Goal: Complete application form: Complete application form

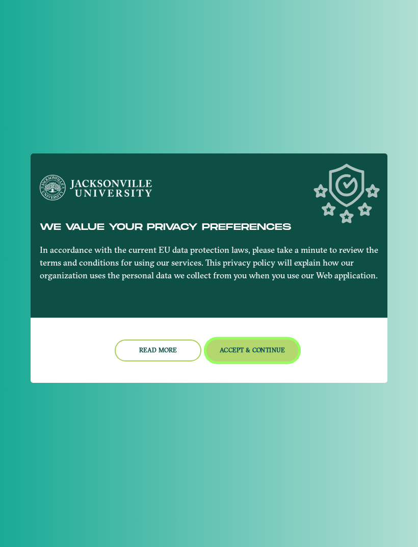
click at [244, 361] on button "Accept & Continue" at bounding box center [253, 351] width 92 height 22
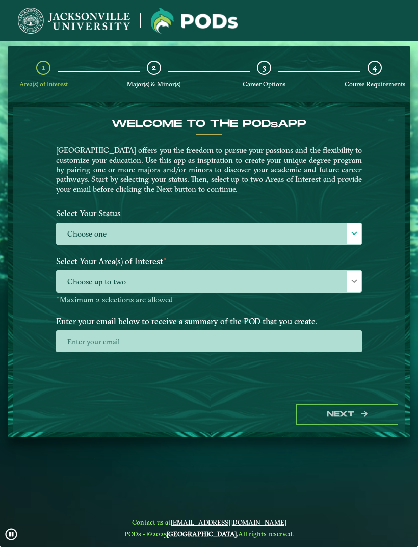
click at [129, 244] on label "Choose one" at bounding box center [209, 234] width 305 height 22
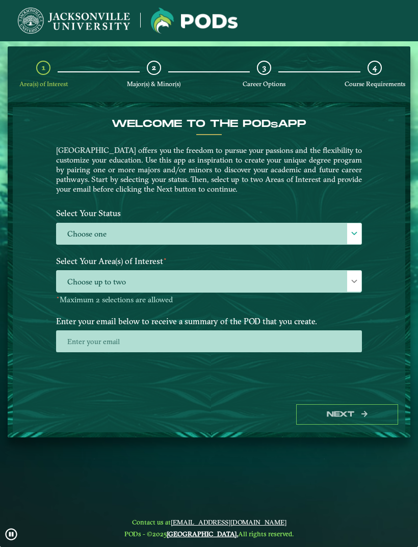
scroll to position [7, 45]
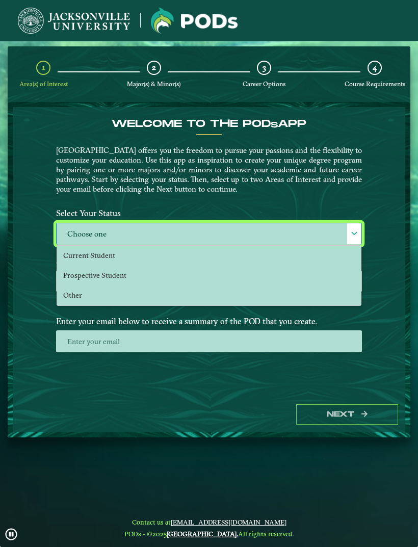
click at [129, 263] on li "Current Student" at bounding box center [209, 256] width 304 height 20
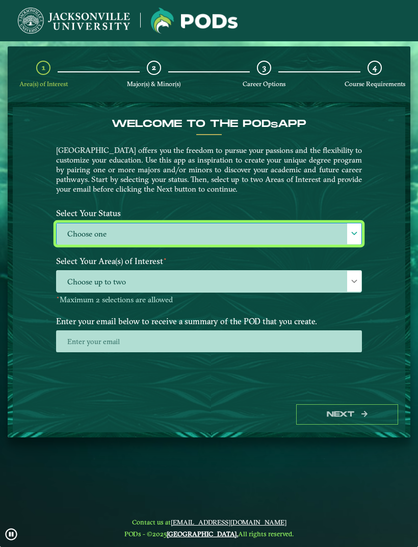
select select "[object Object]"
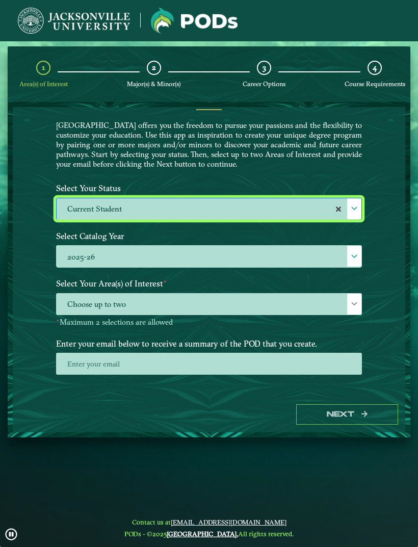
scroll to position [24, 0]
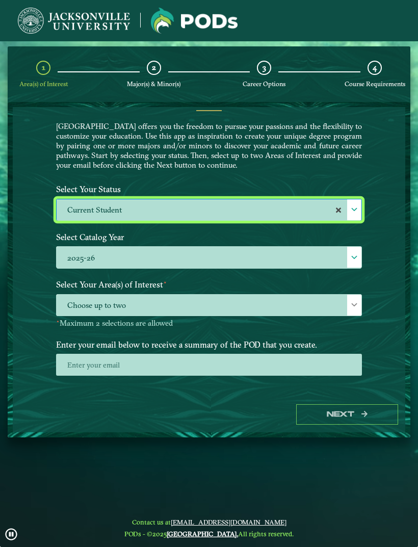
click at [180, 313] on span "Choose up to two" at bounding box center [209, 306] width 305 height 22
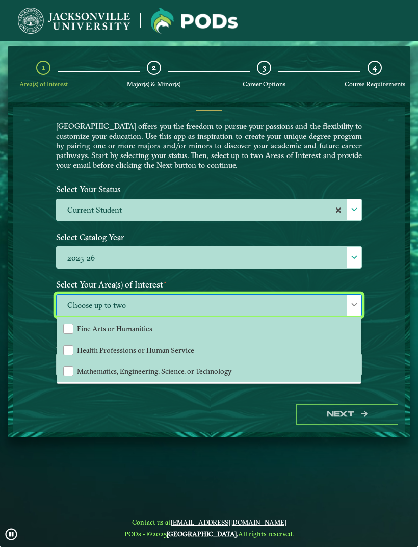
scroll to position [64, 0]
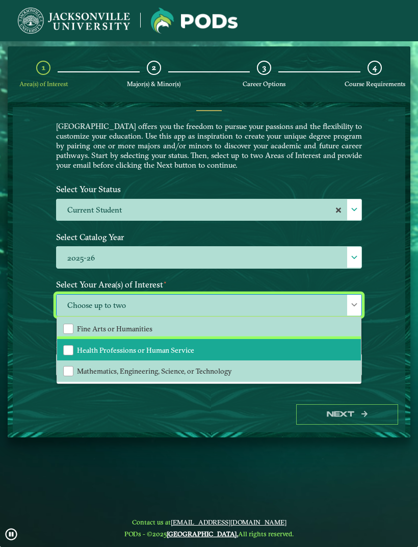
click at [189, 356] on li "Health Professions or Human Service" at bounding box center [209, 349] width 304 height 21
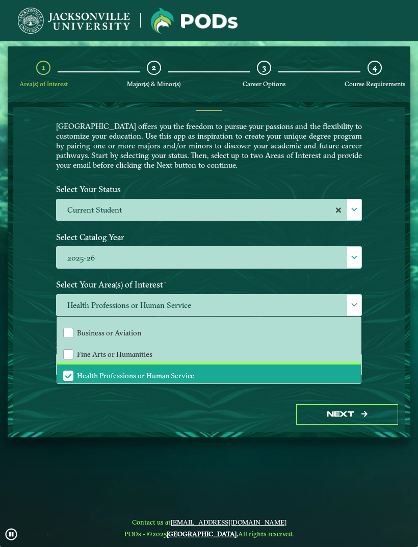
scroll to position [38, 0]
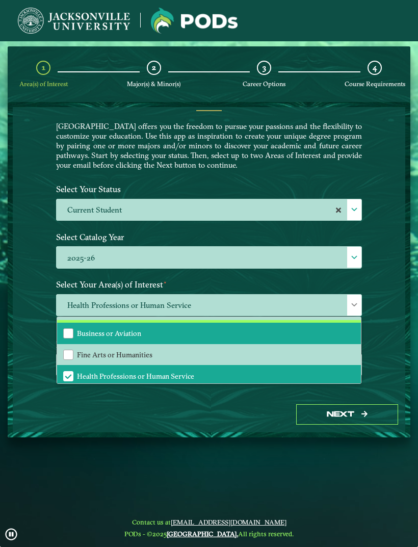
click at [209, 340] on li "Business or Aviation" at bounding box center [209, 333] width 304 height 21
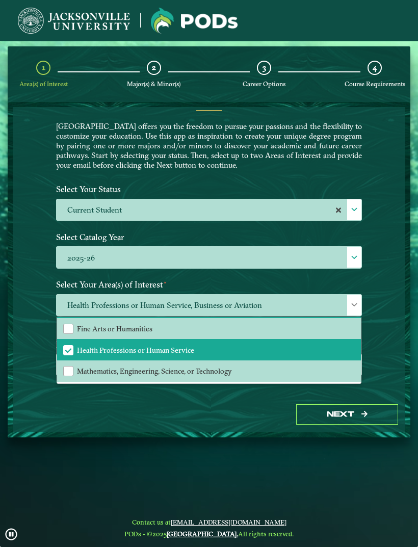
scroll to position [64, 0]
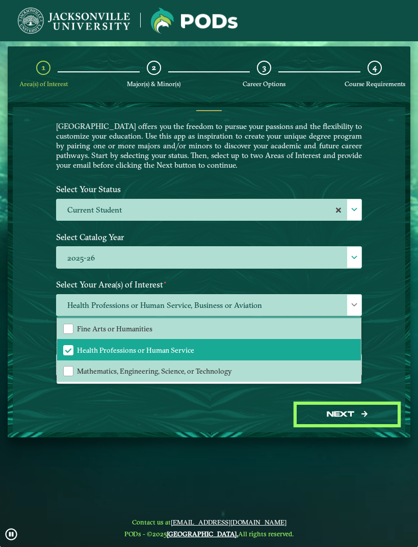
click at [314, 425] on button "Next" at bounding box center [347, 414] width 102 height 21
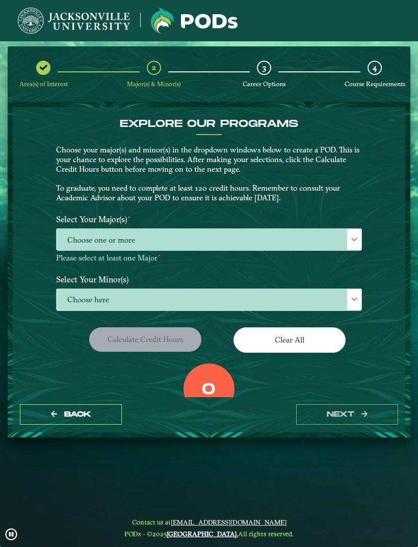
click at [107, 248] on span "Choose one or more" at bounding box center [209, 240] width 305 height 22
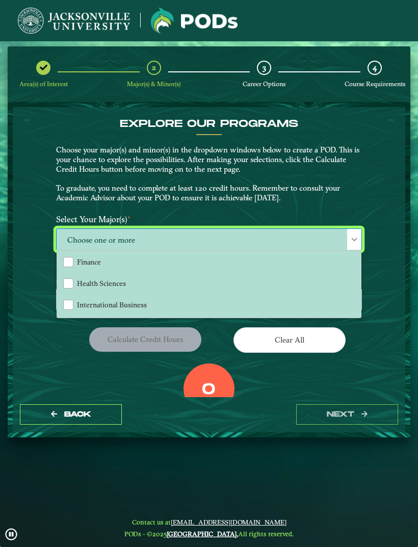
scroll to position [131, 0]
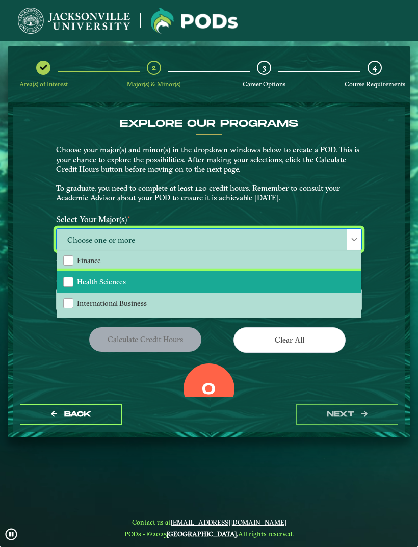
click at [171, 284] on li "Health Sciences" at bounding box center [209, 281] width 304 height 21
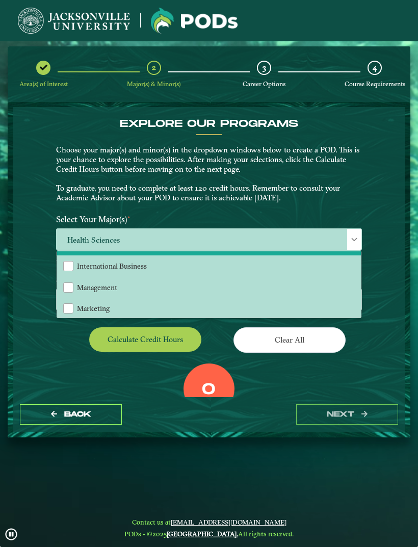
scroll to position [198, 0]
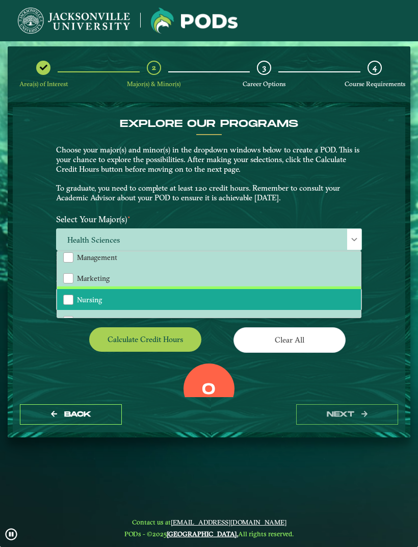
click at [208, 294] on li "Nursing" at bounding box center [209, 299] width 304 height 21
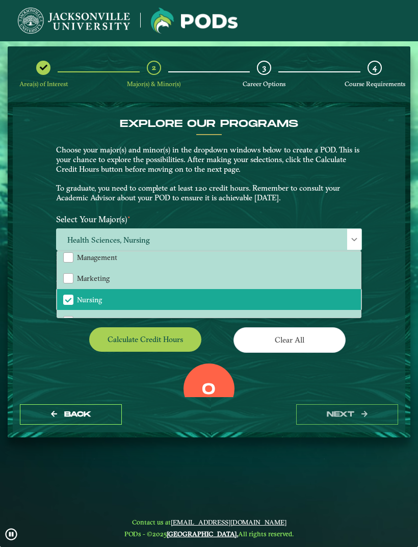
click at [141, 338] on button "Calculate credit hours" at bounding box center [145, 339] width 112 height 24
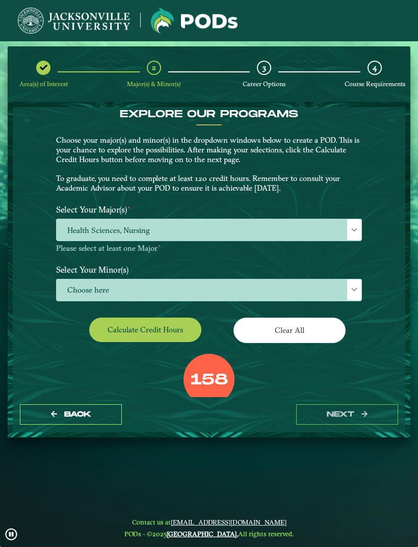
scroll to position [11, 0]
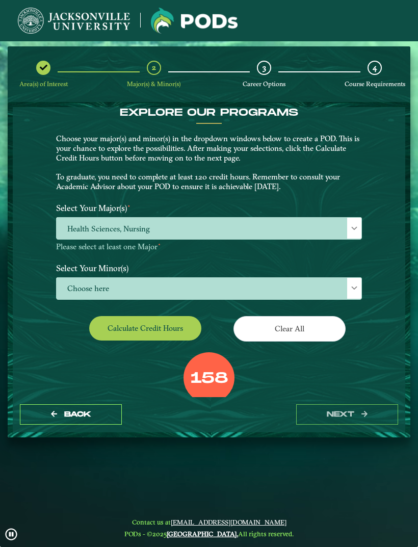
click at [78, 291] on span "Choose here" at bounding box center [209, 289] width 305 height 22
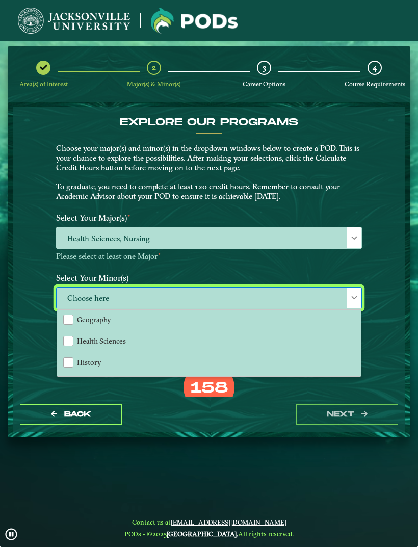
scroll to position [559, 0]
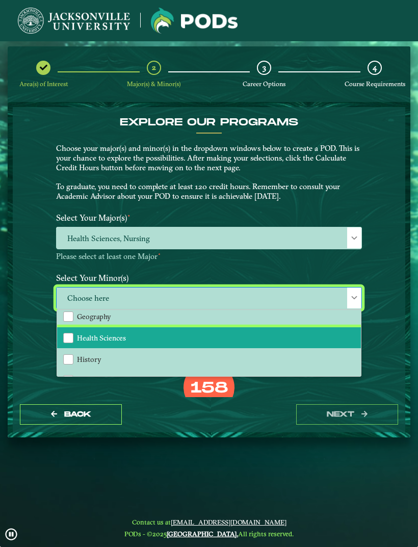
click at [75, 332] on li "Health Sciences" at bounding box center [209, 337] width 304 height 21
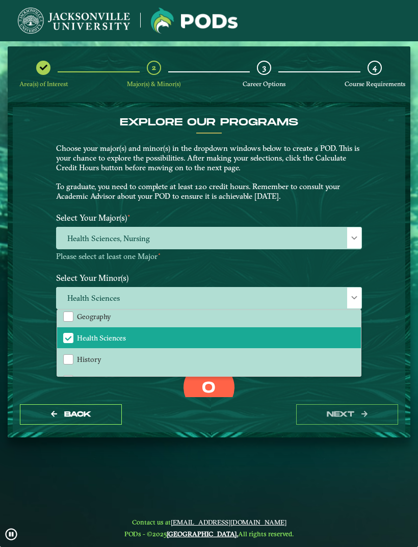
click at [179, 239] on span "Health Sciences, Nursing" at bounding box center [209, 238] width 305 height 22
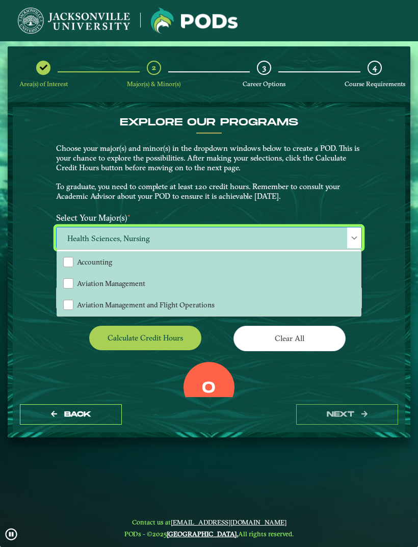
click at [107, 238] on span "Health Sciences, Nursing" at bounding box center [209, 238] width 305 height 22
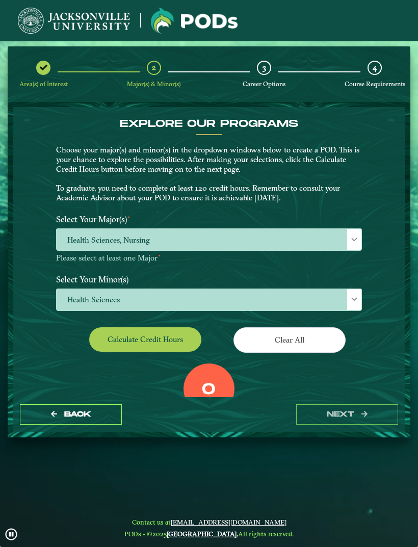
scroll to position [0, 0]
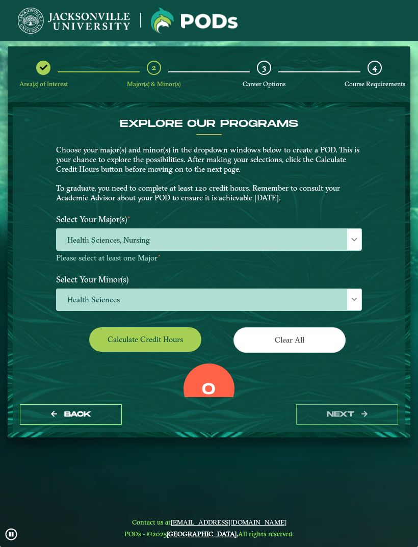
click at [182, 242] on span "Health Sciences, Nursing" at bounding box center [209, 240] width 305 height 22
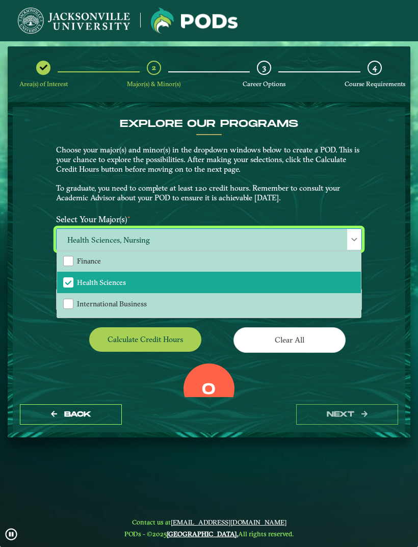
scroll to position [125, 0]
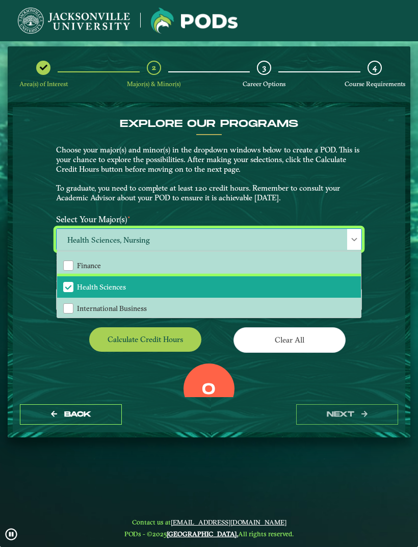
click at [69, 284] on span "Health Sciences" at bounding box center [68, 287] width 9 height 9
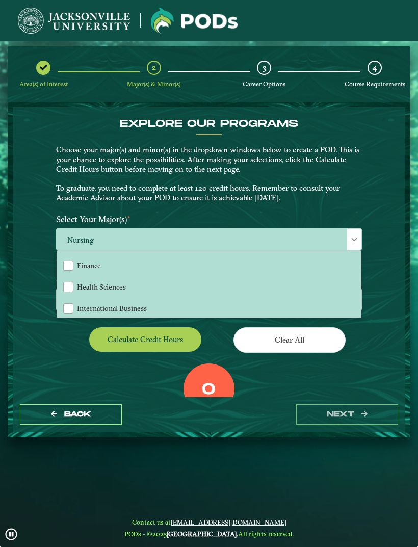
click at [38, 268] on div "EXPLORE OUR PROGRAMS Choose your major(s) and minor(s) in the dropdown windows …" at bounding box center [209, 252] width 393 height 290
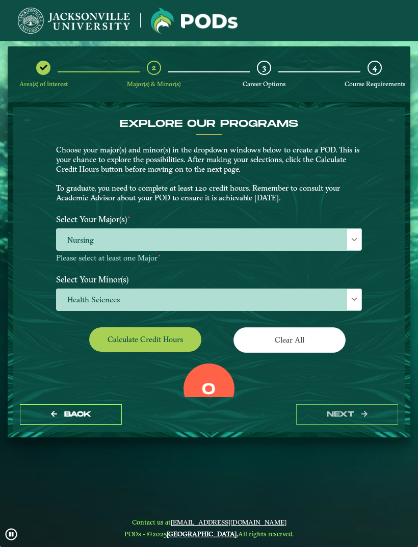
click at [117, 348] on button "Calculate credit hours" at bounding box center [145, 339] width 112 height 24
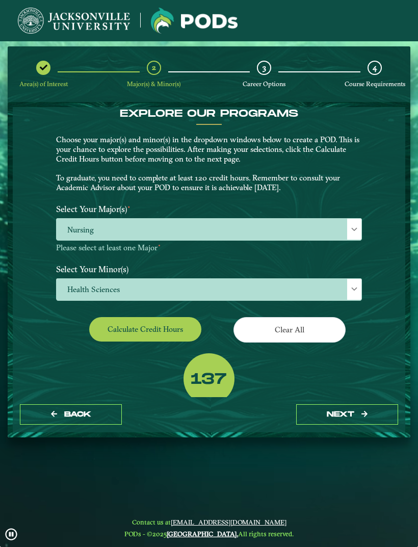
scroll to position [11, 0]
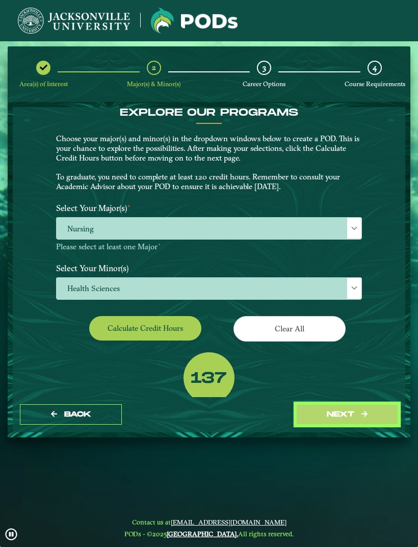
click at [311, 425] on button "next" at bounding box center [347, 414] width 102 height 21
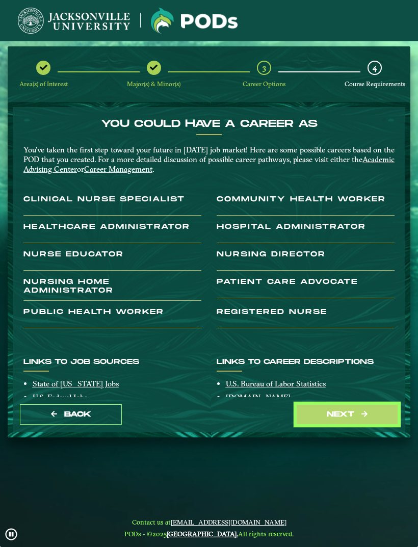
click at [330, 425] on button "next" at bounding box center [347, 414] width 102 height 21
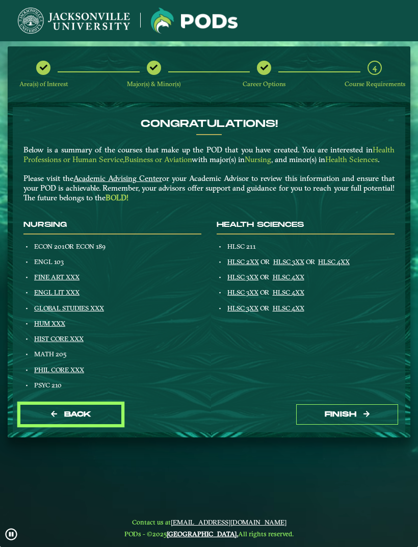
click at [64, 425] on button "Back" at bounding box center [71, 414] width 102 height 21
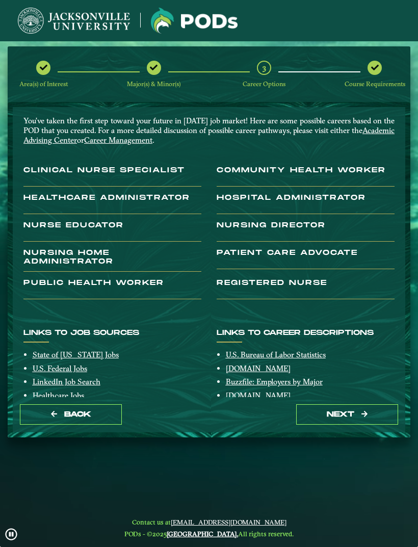
scroll to position [34, 0]
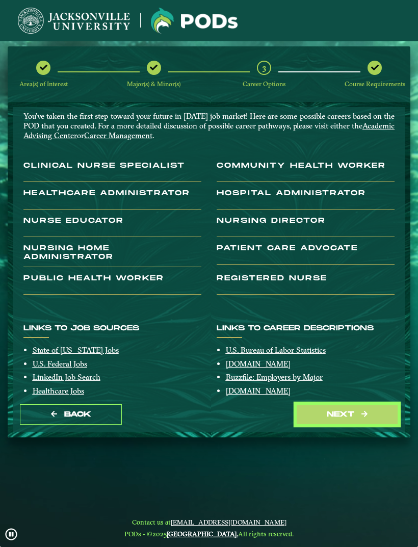
click at [321, 424] on button "next" at bounding box center [347, 414] width 102 height 21
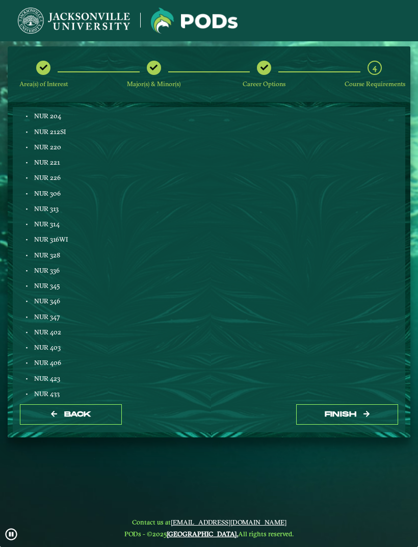
scroll to position [317, 0]
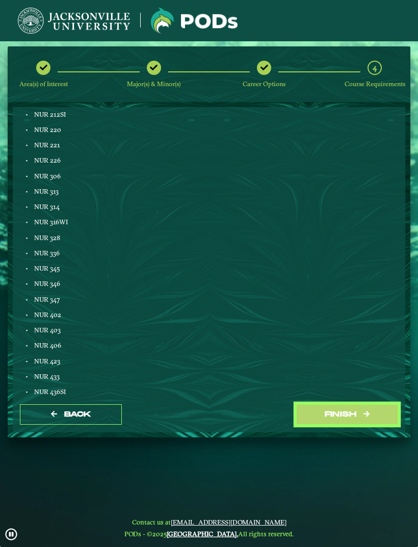
click at [318, 425] on button "Finish" at bounding box center [347, 414] width 102 height 21
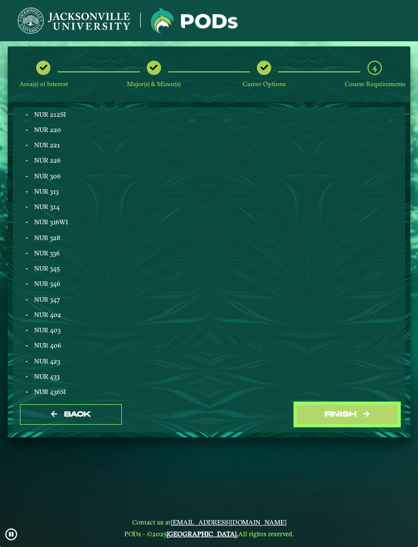
scroll to position [0, 0]
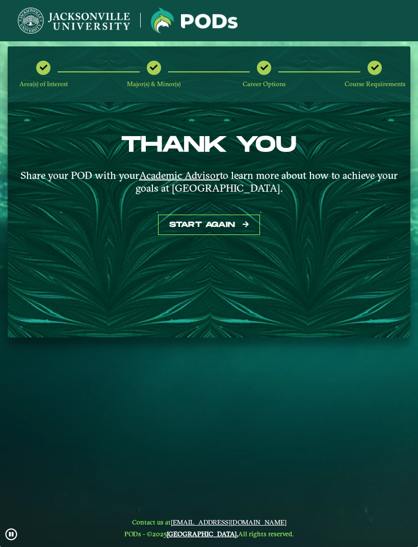
click at [178, 181] on u "Academic Advisor" at bounding box center [179, 175] width 81 height 13
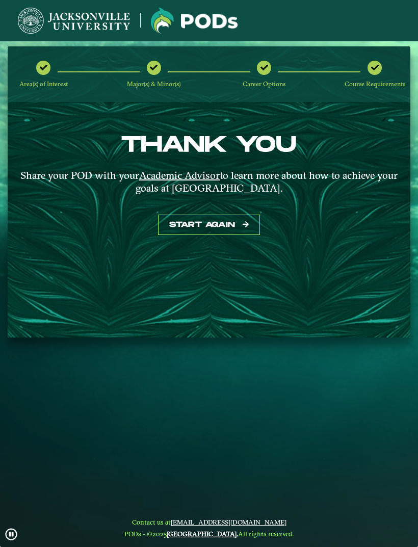
click at [264, 61] on div at bounding box center [264, 68] width 14 height 14
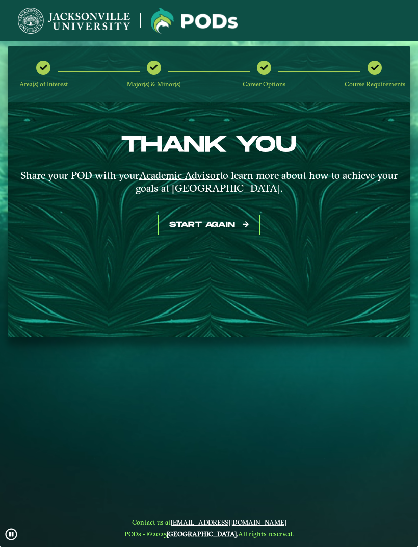
click at [258, 67] on div at bounding box center [264, 68] width 14 height 14
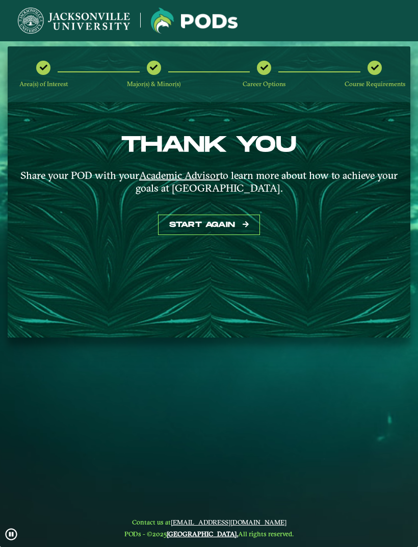
click at [257, 63] on div "Career Options" at bounding box center [264, 75] width 14 height 28
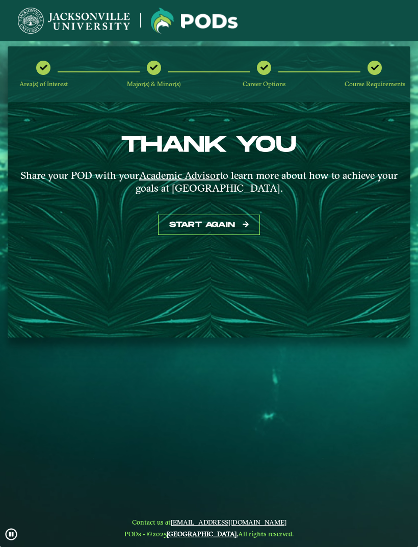
click at [265, 72] on div at bounding box center [264, 68] width 14 height 14
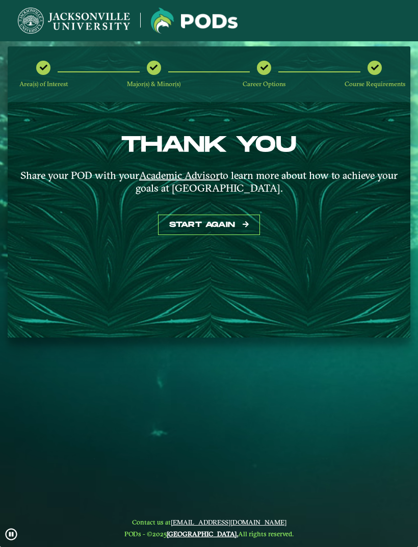
click at [147, 73] on div "Major(s) & Minor(s)" at bounding box center [154, 75] width 14 height 28
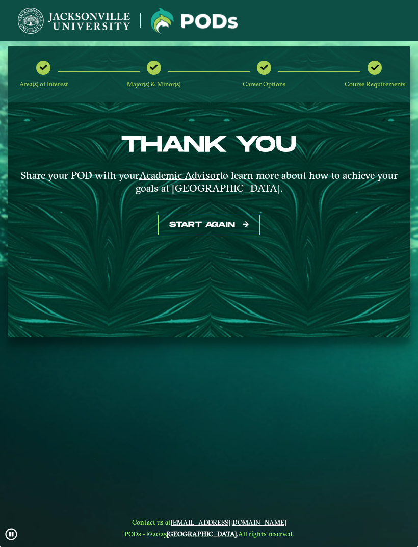
click at [147, 74] on div "Major(s) & Minor(s)" at bounding box center [154, 75] width 14 height 28
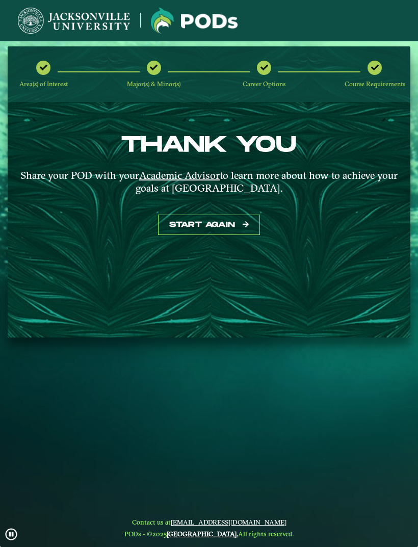
click at [47, 80] on span "Area(s) of Interest" at bounding box center [43, 84] width 48 height 8
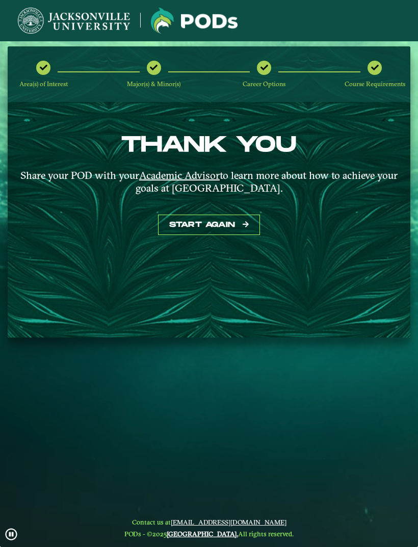
click at [161, 81] on span "Major(s) & Minor(s)" at bounding box center [154, 84] width 54 height 8
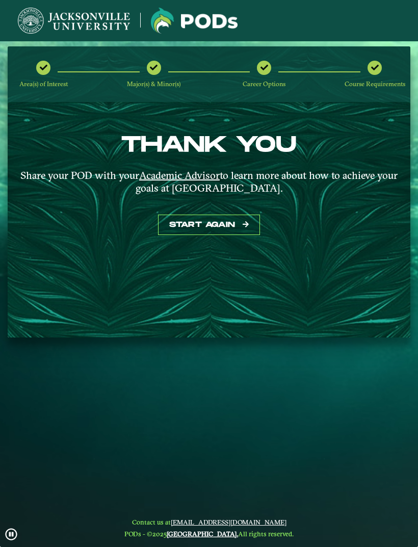
click at [277, 80] on span "Career Options" at bounding box center [264, 84] width 43 height 8
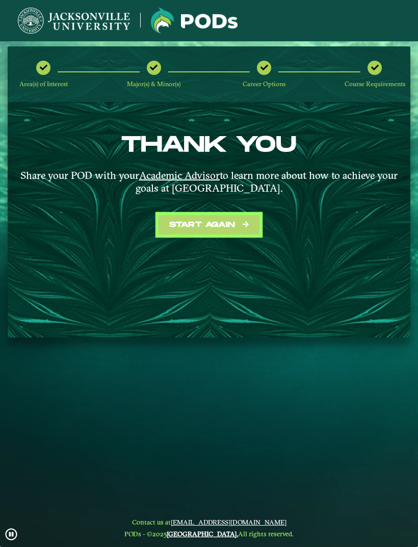
click at [196, 230] on button "Start again" at bounding box center [209, 225] width 102 height 21
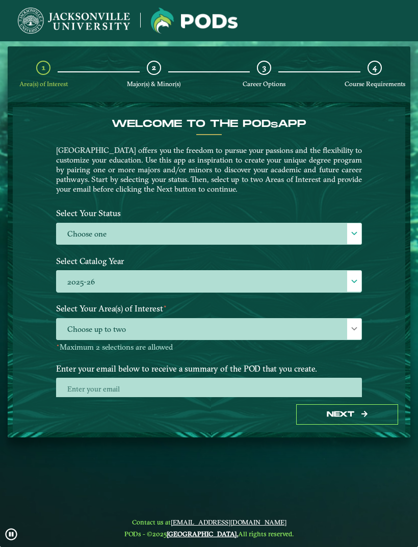
click at [122, 245] on label "Choose one" at bounding box center [209, 234] width 305 height 22
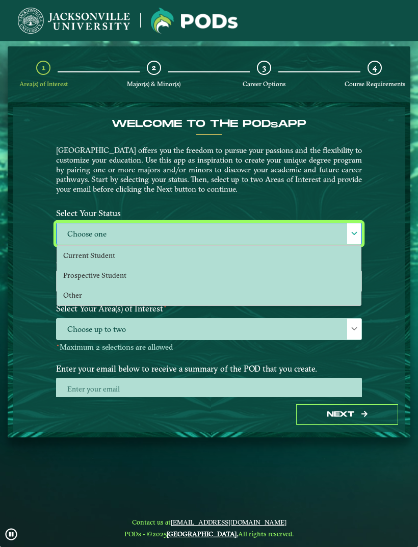
scroll to position [7, 45]
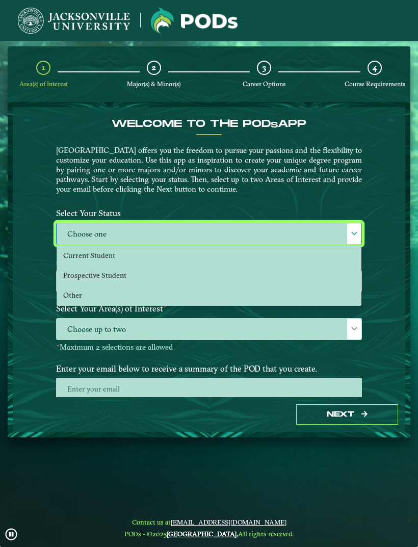
click at [80, 261] on li "Current Student" at bounding box center [209, 256] width 304 height 20
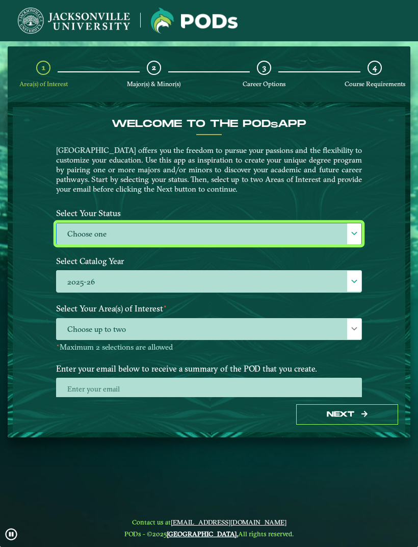
select select "[object Object]"
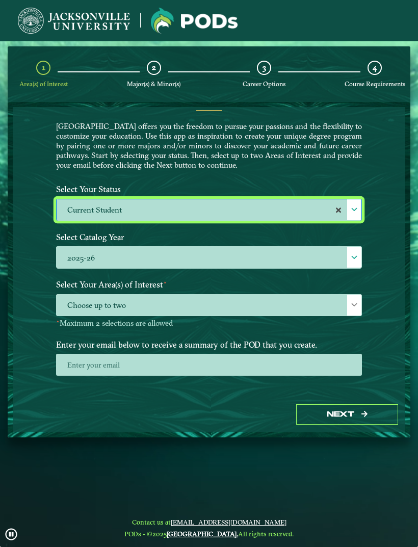
scroll to position [24, 0]
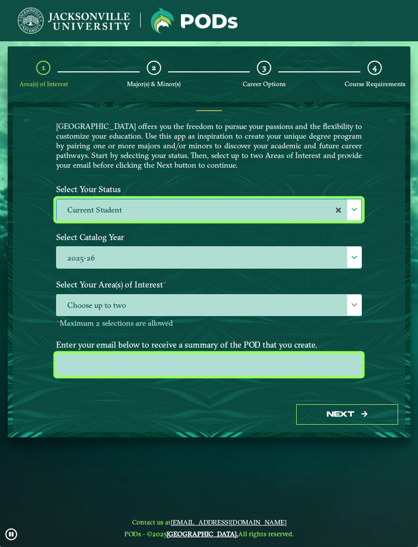
click at [101, 373] on input "email" at bounding box center [209, 365] width 306 height 22
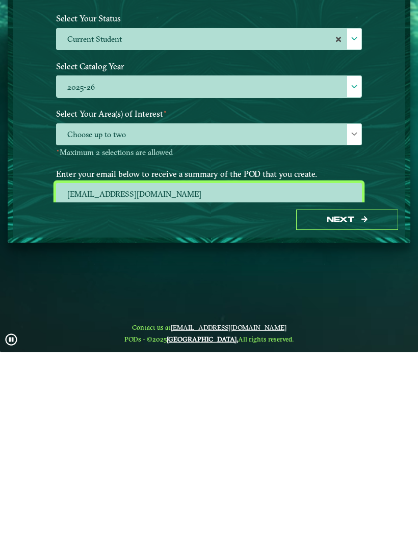
scroll to position [0, 0]
type input "meiyaspeed147@gmail.com"
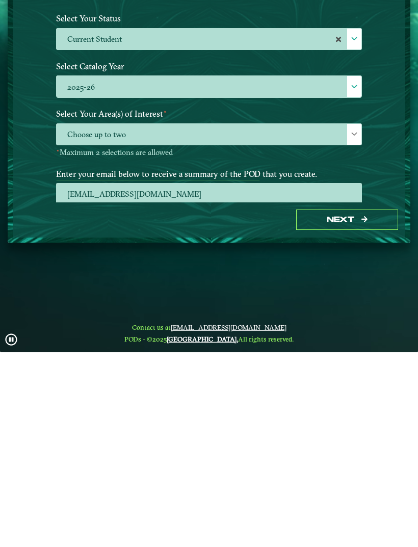
click at [111, 319] on span "Choose up to two" at bounding box center [209, 330] width 305 height 22
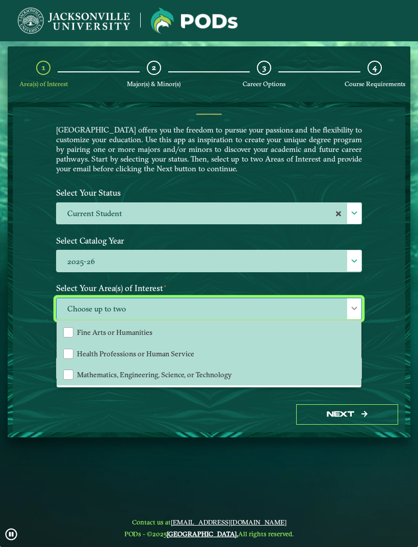
scroll to position [20, 0]
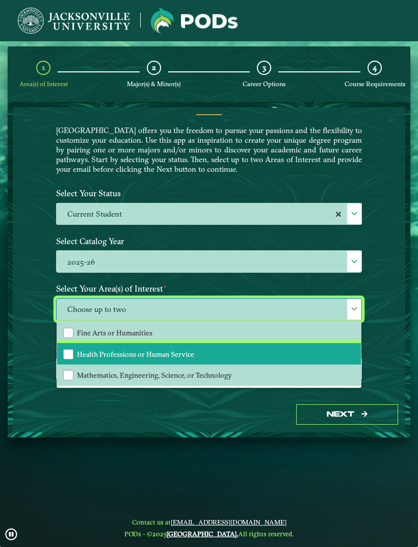
click at [86, 350] on span "Health Professions or Human Service" at bounding box center [135, 354] width 117 height 9
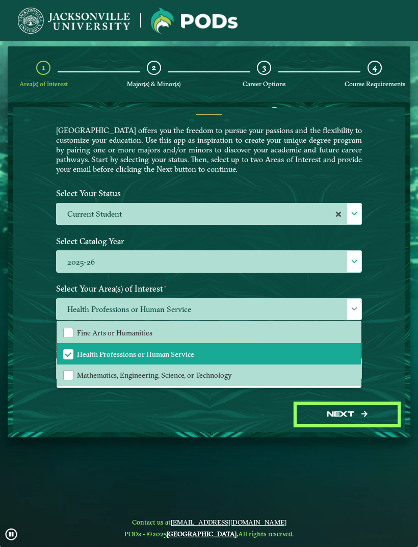
click at [302, 404] on button "Next" at bounding box center [347, 414] width 102 height 21
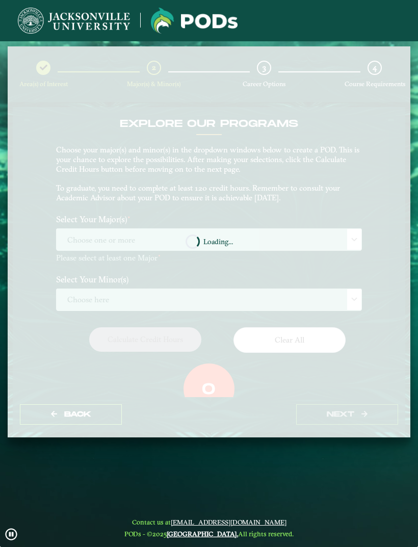
scroll to position [33, 0]
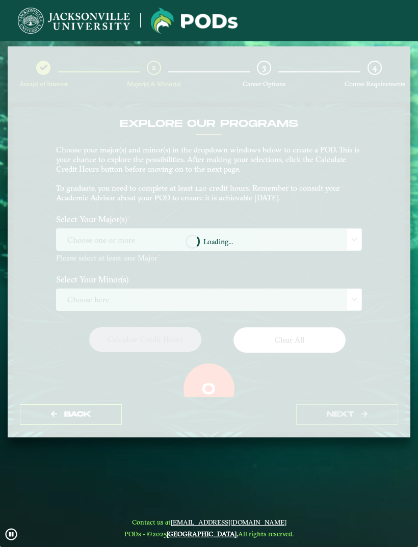
click at [193, 16] on img at bounding box center [194, 21] width 87 height 26
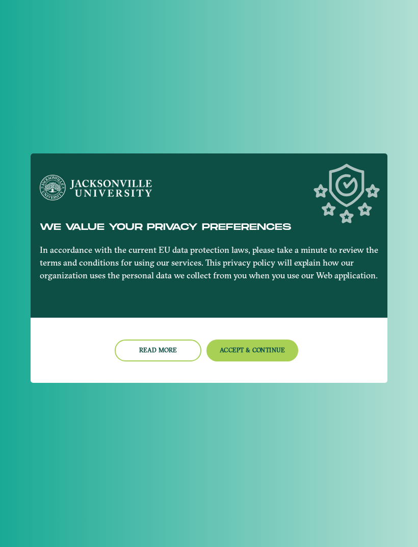
click at [227, 353] on button "Accept & Continue" at bounding box center [253, 351] width 92 height 22
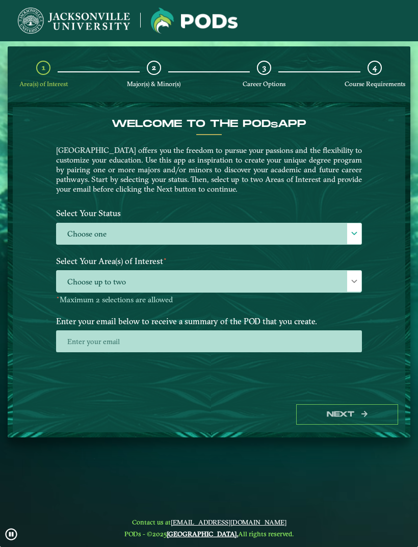
click at [104, 225] on label "Choose one" at bounding box center [209, 234] width 305 height 22
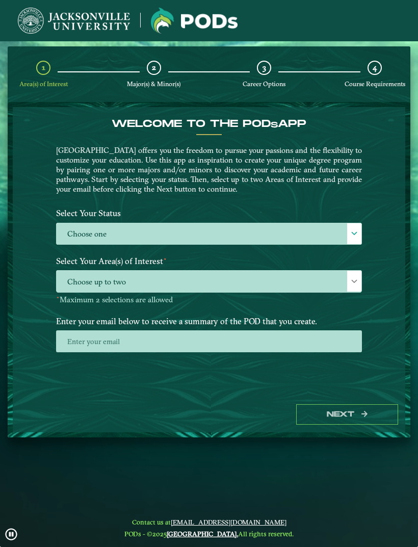
scroll to position [7, 45]
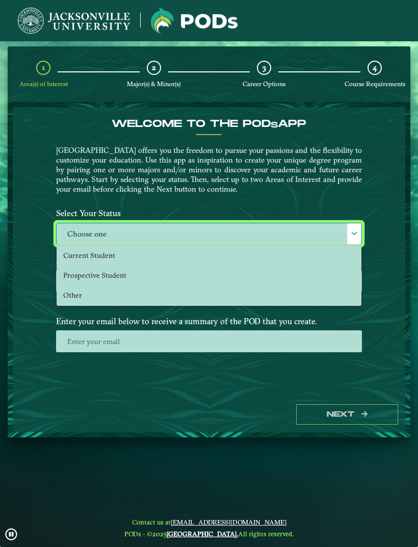
click at [73, 248] on li "Current Student" at bounding box center [209, 256] width 304 height 20
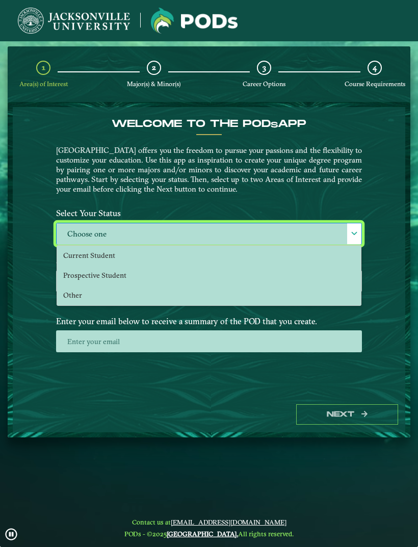
select select "[object Object]"
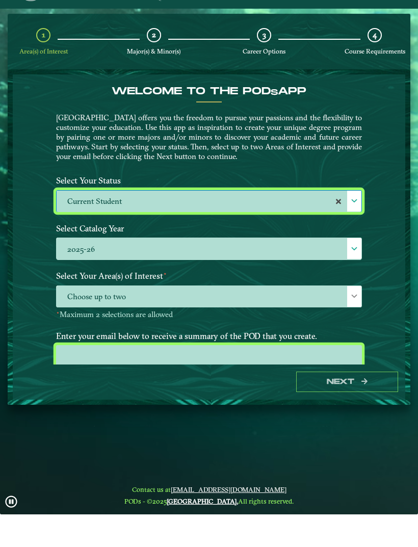
click at [97, 378] on input "email" at bounding box center [209, 389] width 306 height 22
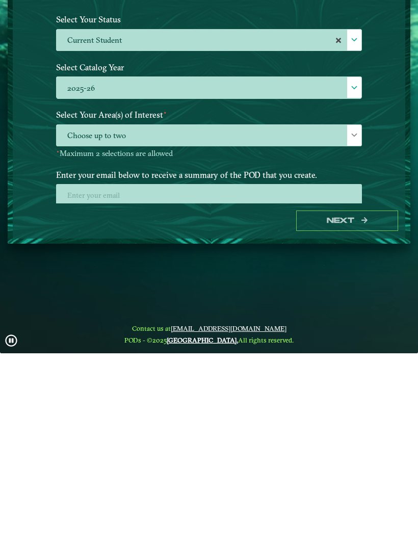
scroll to position [33, 0]
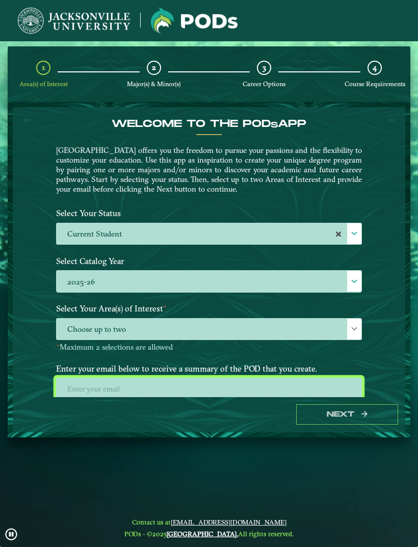
type input "[EMAIL_ADDRESS][DOMAIN_NAME]"
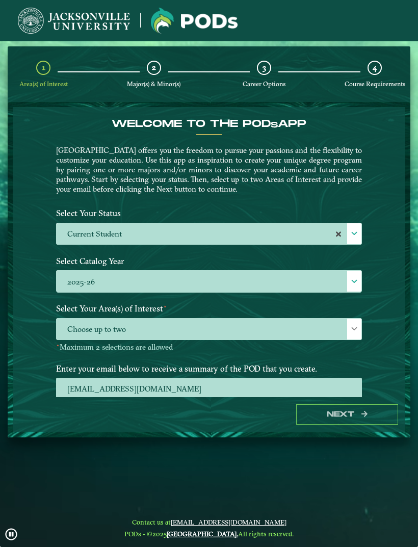
click at [134, 319] on span "Choose up to two" at bounding box center [209, 330] width 305 height 22
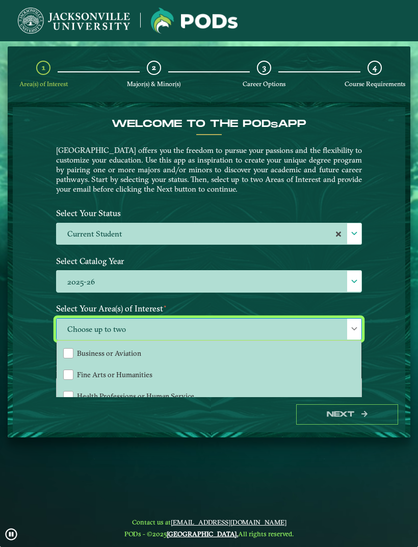
scroll to position [43, 0]
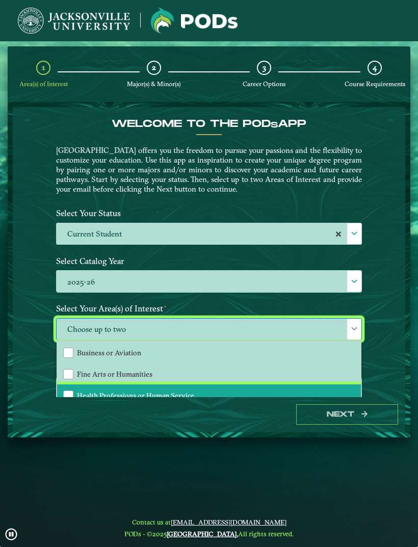
click at [70, 391] on div "Health Professions or Human Service" at bounding box center [68, 396] width 10 height 10
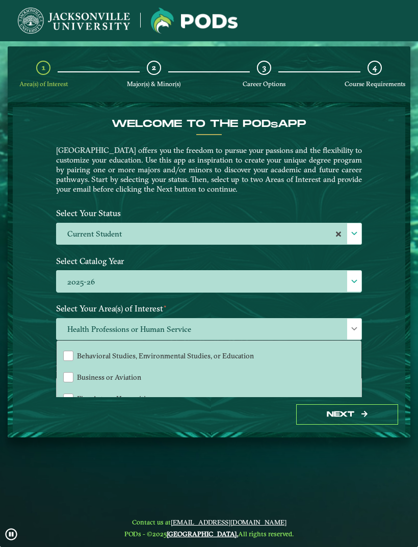
scroll to position [18, 0]
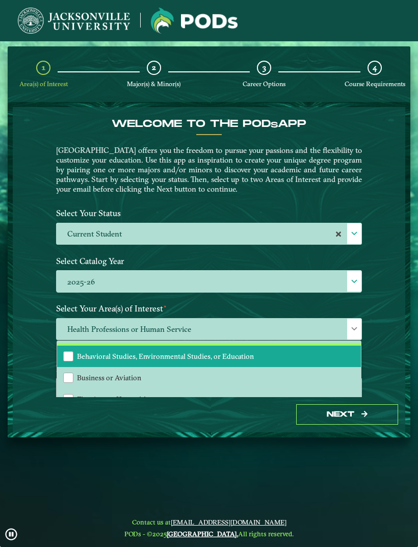
click at [78, 346] on li "Behavioral Studies, Environmental Studies, or Education" at bounding box center [209, 356] width 304 height 21
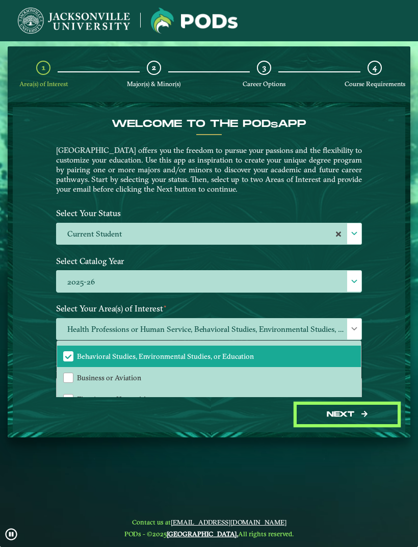
click at [308, 404] on button "Next" at bounding box center [347, 414] width 102 height 21
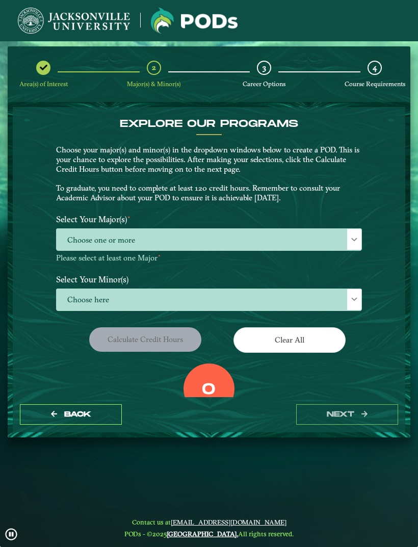
click at [89, 229] on span "Choose one or more" at bounding box center [209, 240] width 305 height 22
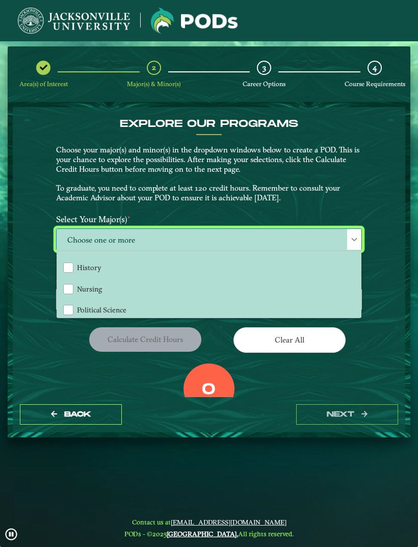
scroll to position [82, 0]
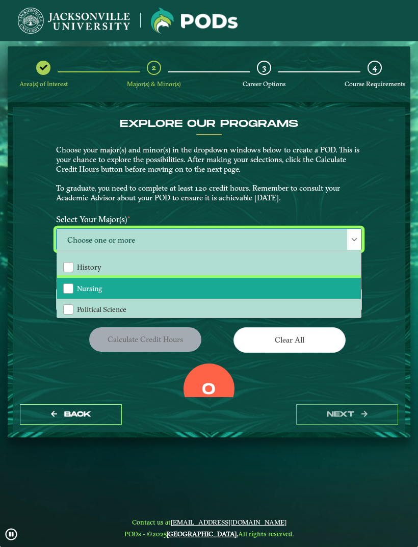
click at [66, 278] on li "Nursing" at bounding box center [209, 288] width 304 height 21
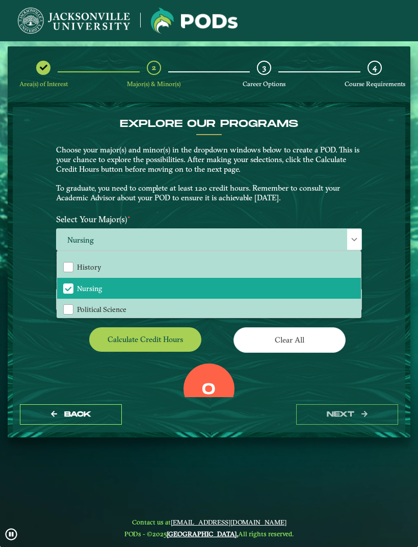
click at [29, 246] on div "EXPLORE OUR PROGRAMS Choose your major(s) and minor(s) in the dropdown windows …" at bounding box center [209, 252] width 393 height 290
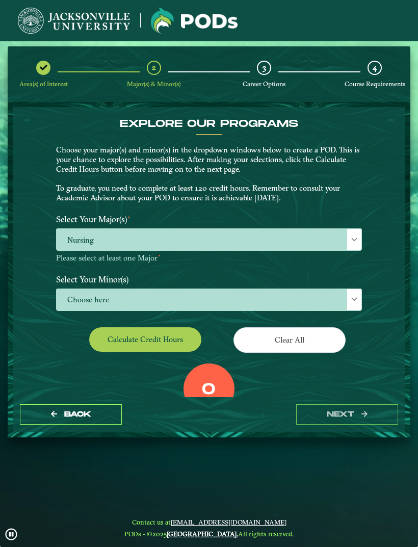
click at [72, 289] on span "Choose here" at bounding box center [209, 300] width 305 height 22
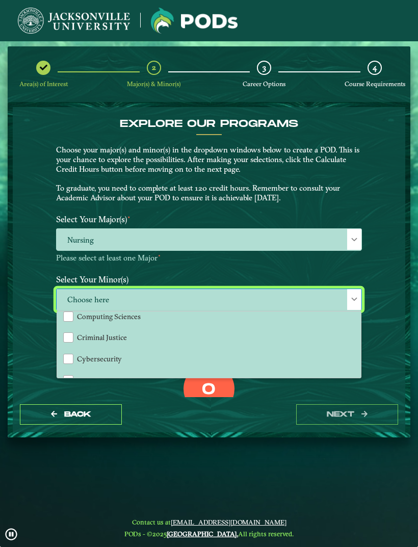
scroll to position [325, 0]
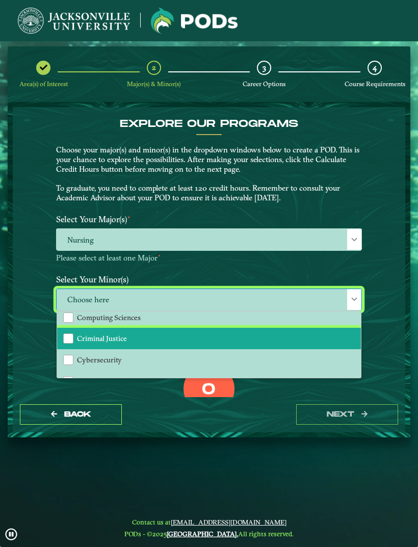
click at [67, 334] on div "Criminal Justice" at bounding box center [68, 339] width 10 height 10
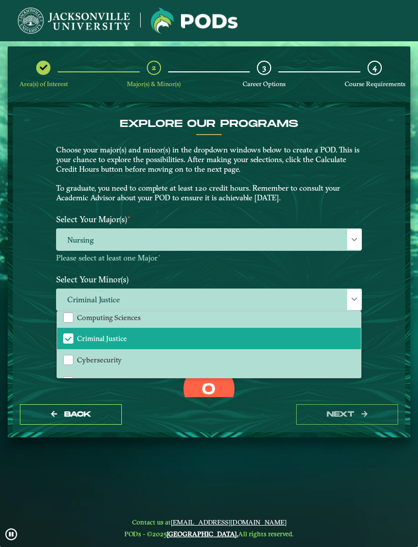
click at [28, 301] on div "EXPLORE OUR PROGRAMS Choose your major(s) and minor(s) in the dropdown windows …" at bounding box center [209, 252] width 393 height 290
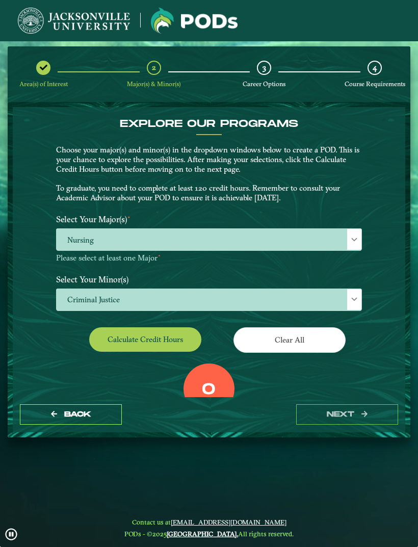
click at [105, 327] on button "Calculate credit hours" at bounding box center [145, 339] width 112 height 24
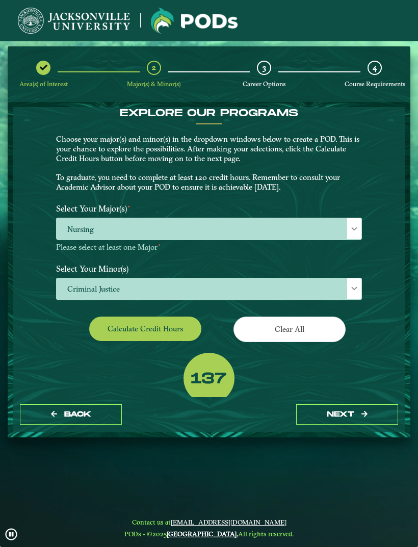
scroll to position [11, 0]
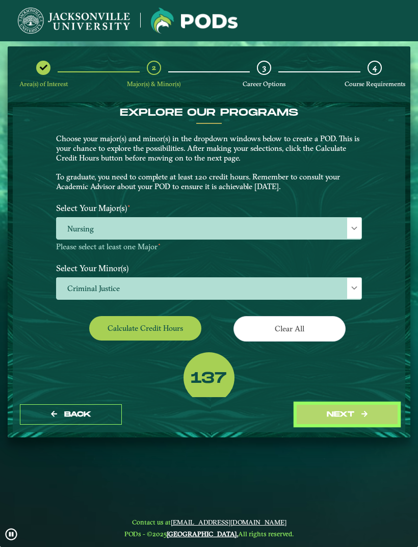
click at [309, 404] on button "next" at bounding box center [347, 414] width 102 height 21
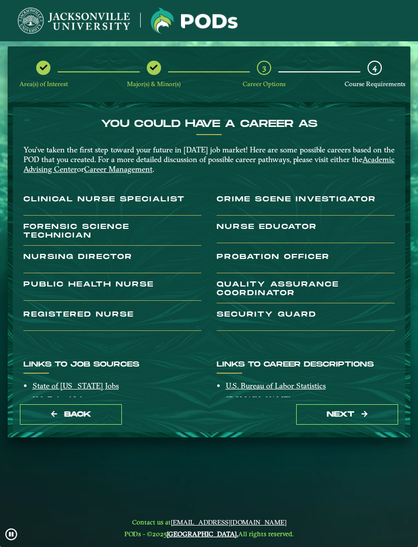
scroll to position [0, 0]
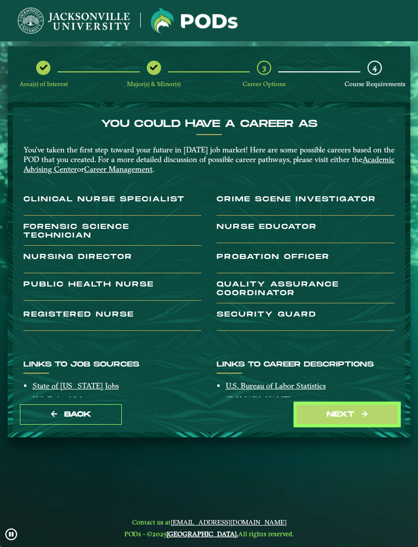
click at [335, 404] on button "next" at bounding box center [347, 414] width 102 height 21
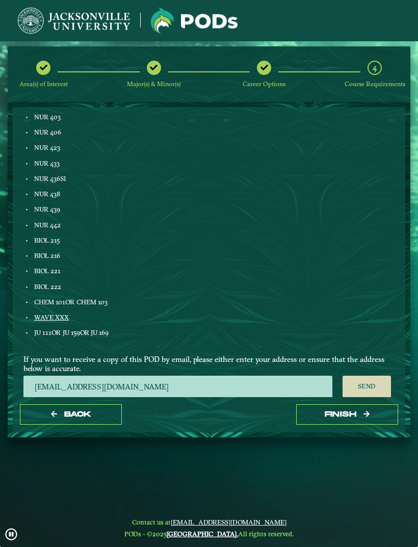
scroll to position [540, 0]
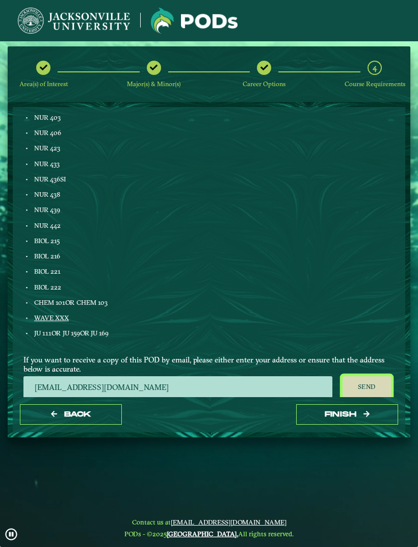
click at [367, 376] on button "Send" at bounding box center [367, 387] width 48 height 22
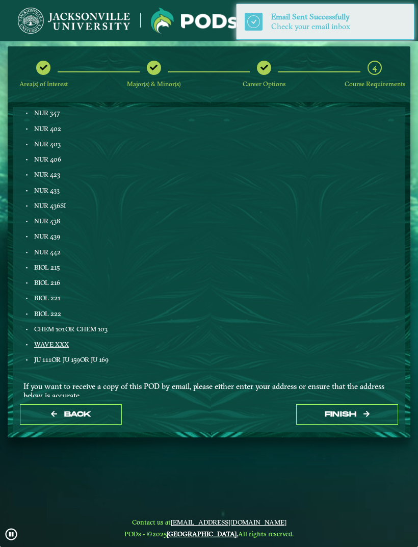
scroll to position [498, 0]
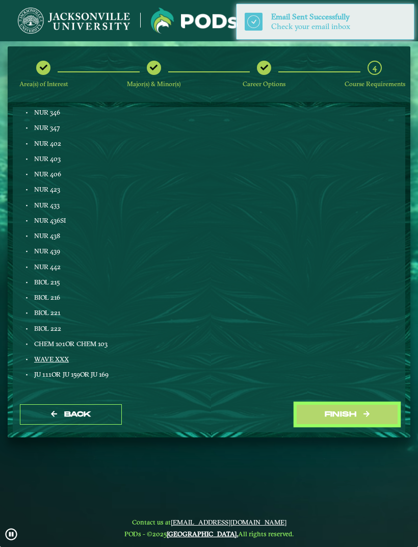
click at [314, 404] on button "Finish" at bounding box center [347, 414] width 102 height 21
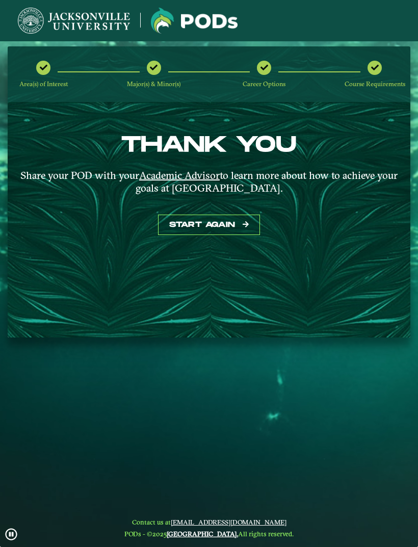
click at [113, 8] on img at bounding box center [74, 21] width 112 height 26
